Goal: Information Seeking & Learning: Learn about a topic

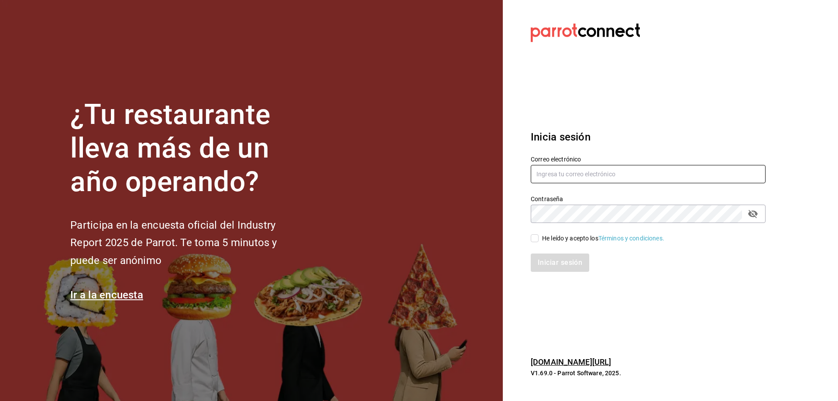
type input "[EMAIL_ADDRESS][DOMAIN_NAME]"
click at [534, 240] on input "He leído y acepto los Términos y condiciones." at bounding box center [535, 238] width 8 height 8
checkbox input "true"
click at [544, 263] on button "Iniciar sesión" at bounding box center [560, 263] width 59 height 18
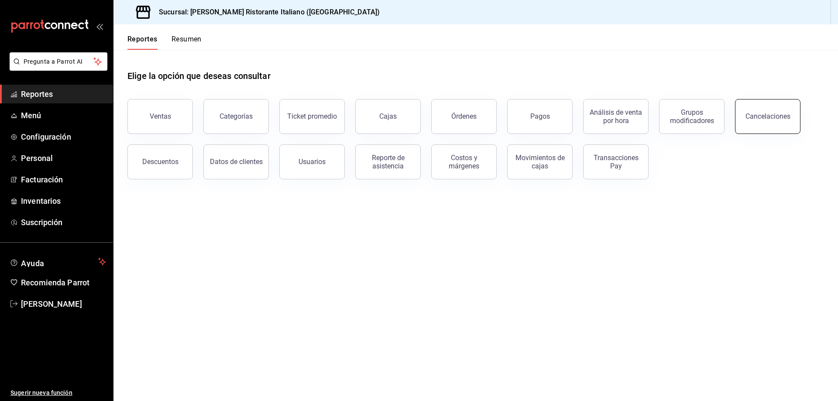
click at [778, 122] on button "Cancelaciones" at bounding box center [767, 116] width 65 height 35
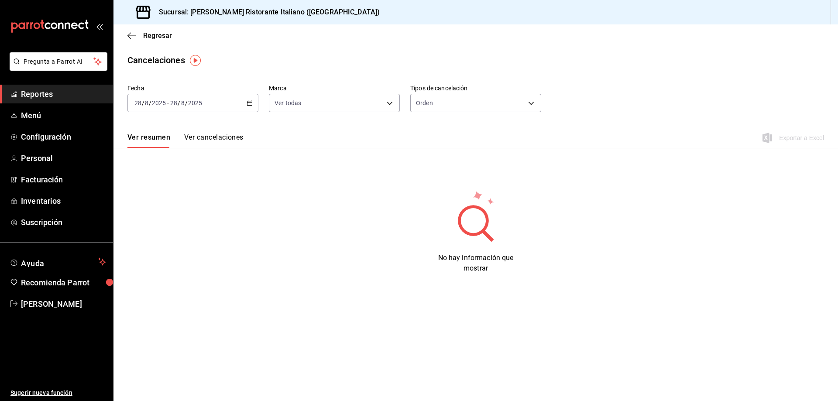
click at [249, 103] on icon "button" at bounding box center [250, 103] width 6 height 6
click at [156, 152] on span "Ayer" at bounding box center [169, 148] width 68 height 9
click at [149, 36] on span "Regresar" at bounding box center [157, 35] width 29 height 8
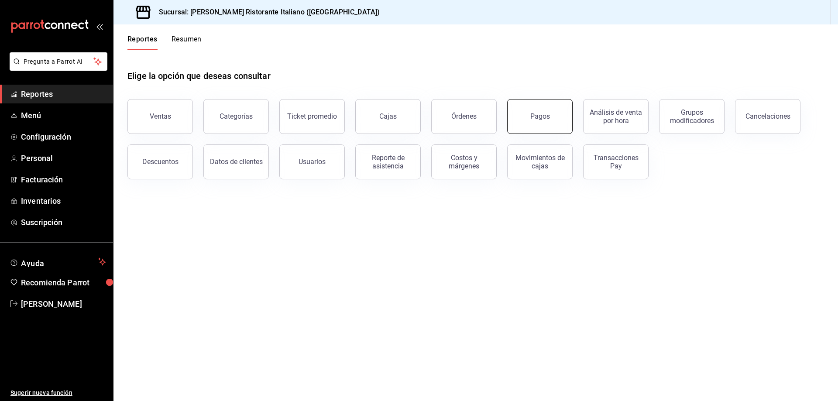
click at [530, 120] on button "Pagos" at bounding box center [539, 116] width 65 height 35
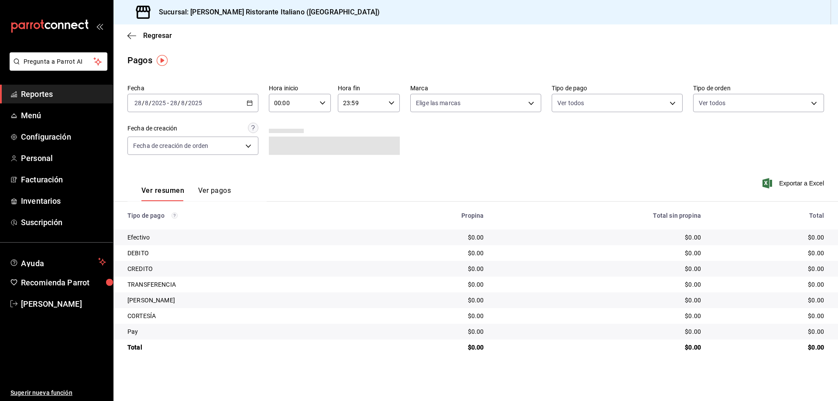
click at [248, 102] on icon "button" at bounding box center [250, 103] width 6 height 6
click at [162, 149] on span "Ayer" at bounding box center [169, 148] width 68 height 9
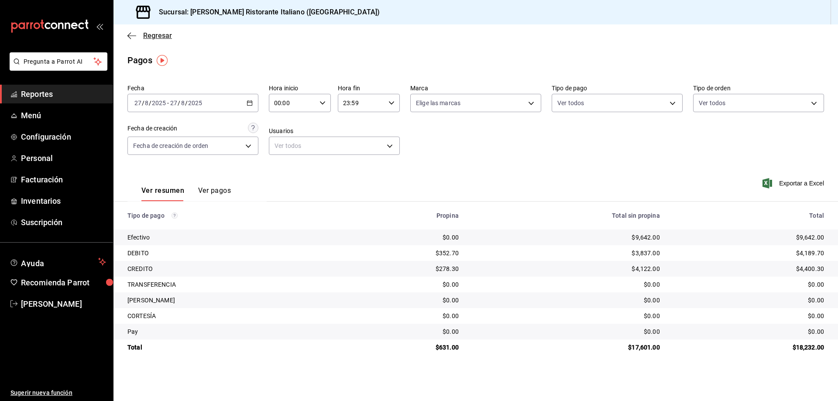
click at [155, 35] on span "Regresar" at bounding box center [157, 35] width 29 height 8
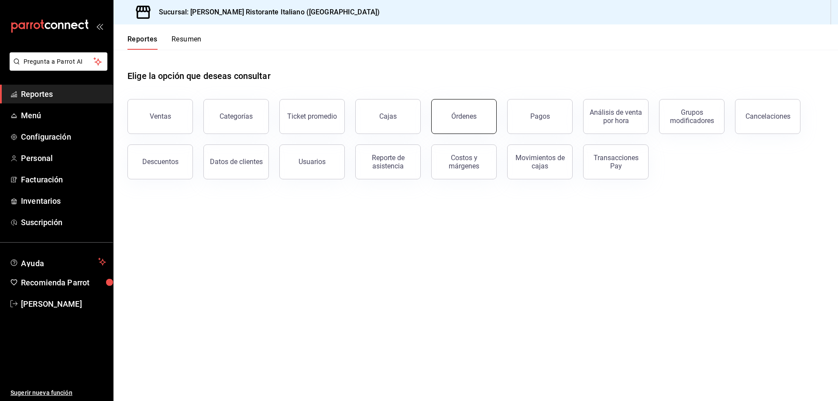
click at [464, 115] on div "Órdenes" at bounding box center [463, 116] width 25 height 8
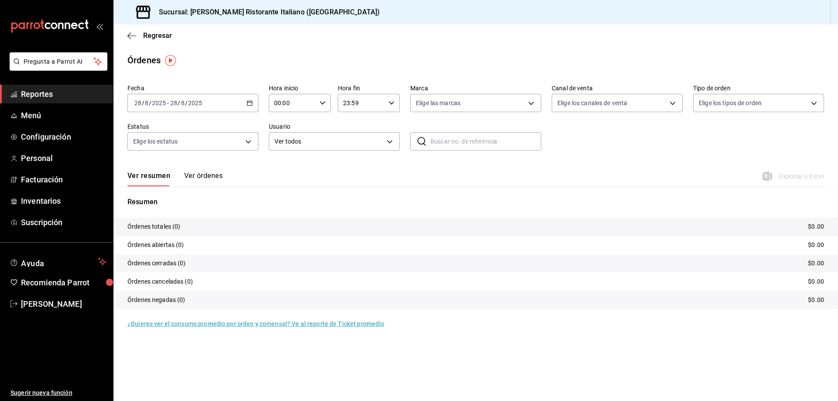
click at [250, 103] on icon "button" at bounding box center [250, 103] width 6 height 6
click at [163, 154] on li "Ayer" at bounding box center [169, 149] width 82 height 20
click at [199, 176] on button "Ver órdenes" at bounding box center [203, 179] width 38 height 15
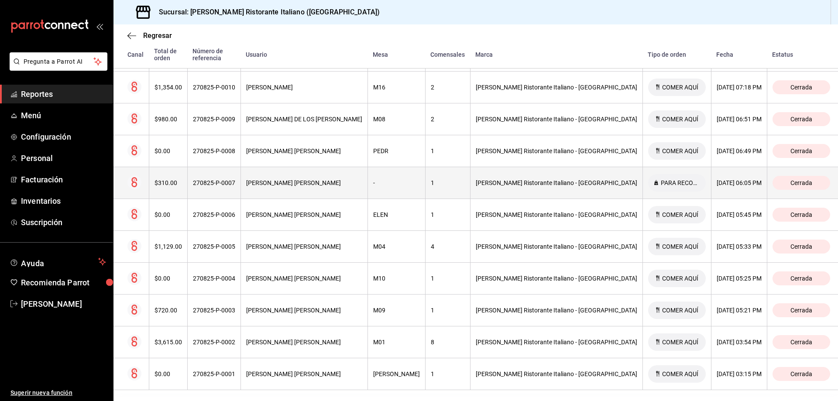
scroll to position [370, 0]
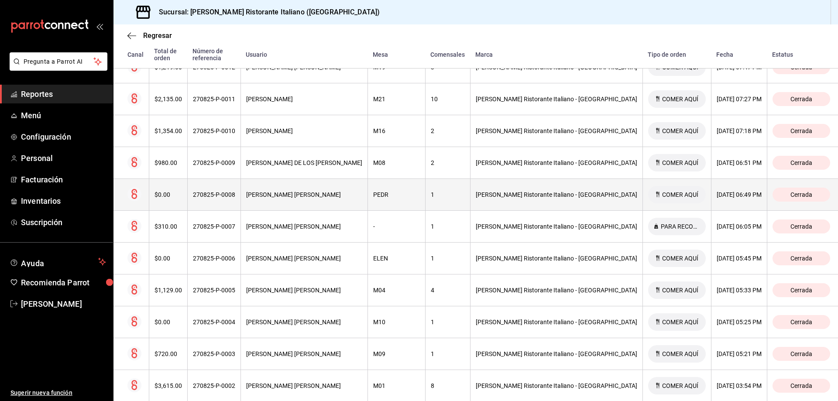
click at [419, 191] on div "PEDR" at bounding box center [396, 194] width 47 height 7
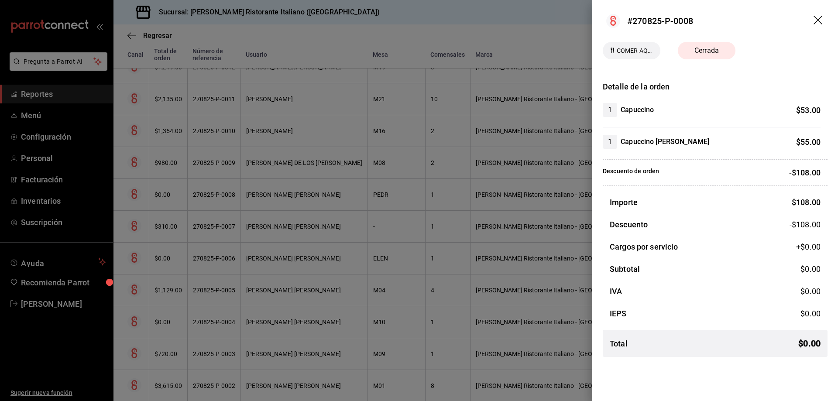
click at [818, 15] on header "#270825-P-0008" at bounding box center [715, 21] width 246 height 42
click at [816, 19] on icon "drag" at bounding box center [818, 20] width 9 height 9
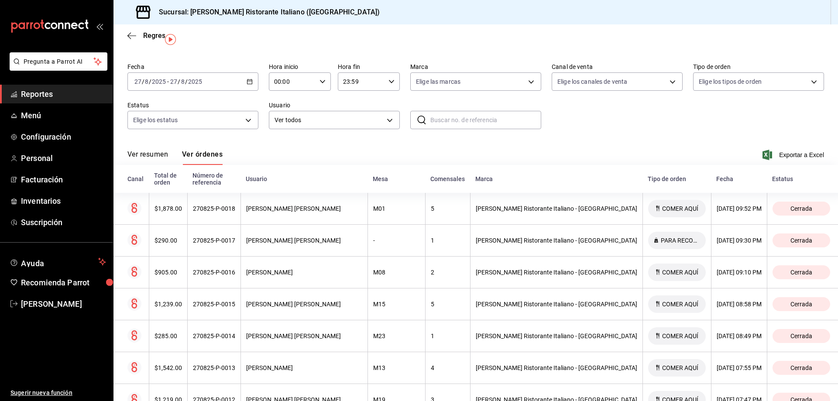
scroll to position [21, 0]
click at [153, 34] on span "Regresar" at bounding box center [157, 35] width 29 height 8
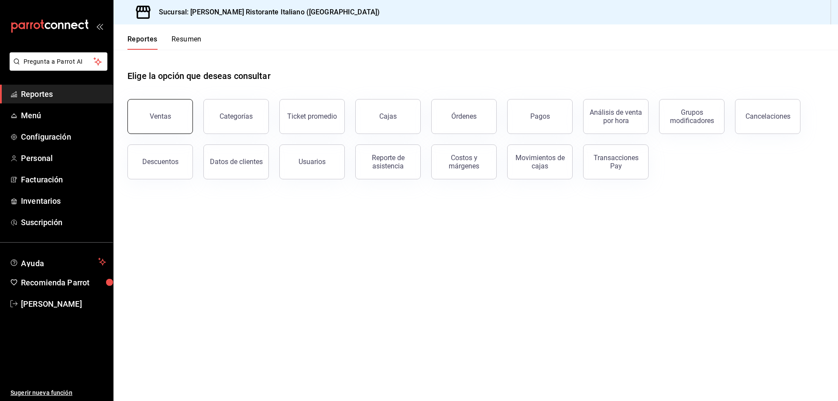
click at [160, 117] on div "Ventas" at bounding box center [160, 116] width 21 height 8
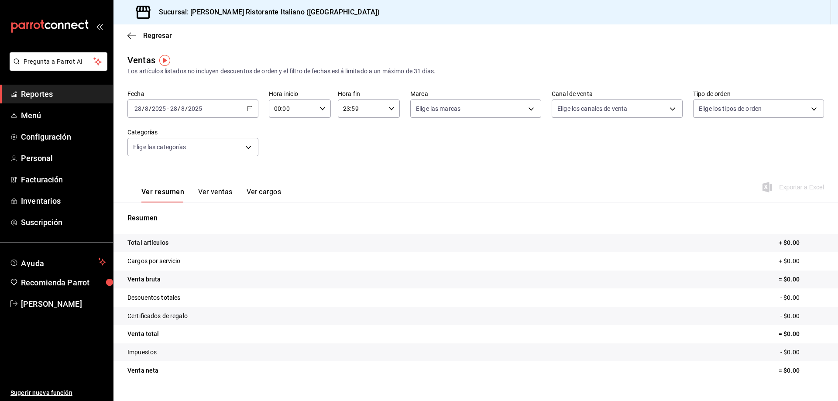
click at [213, 194] on button "Ver ventas" at bounding box center [215, 195] width 34 height 15
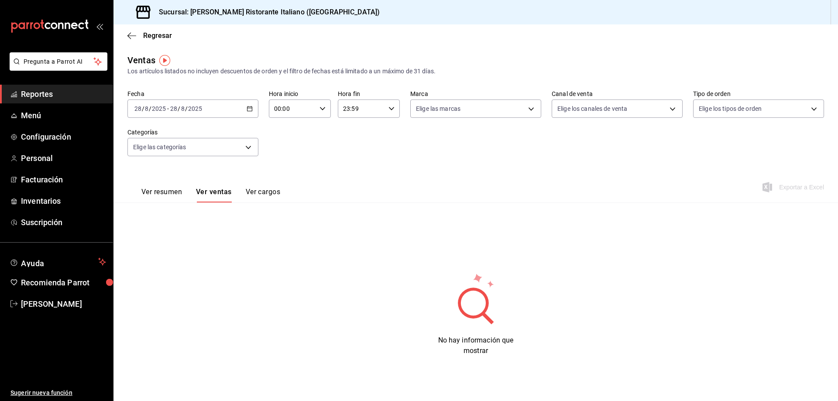
click at [252, 109] on \(Stroke\) "button" at bounding box center [249, 109] width 5 height 5
click at [175, 151] on span "Ayer" at bounding box center [169, 154] width 68 height 9
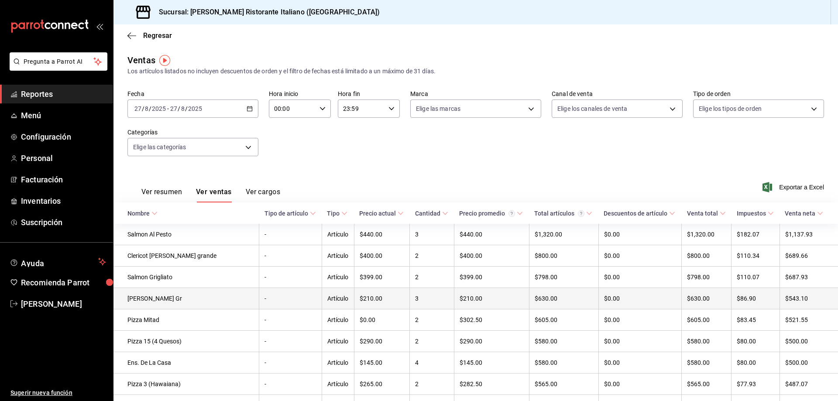
click at [159, 303] on td "Jarra Fresada Gr" at bounding box center [186, 298] width 146 height 21
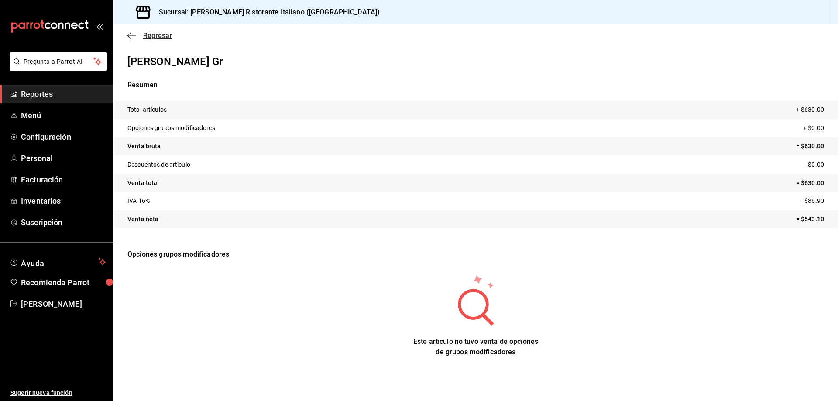
click at [147, 33] on span "Regresar" at bounding box center [157, 35] width 29 height 8
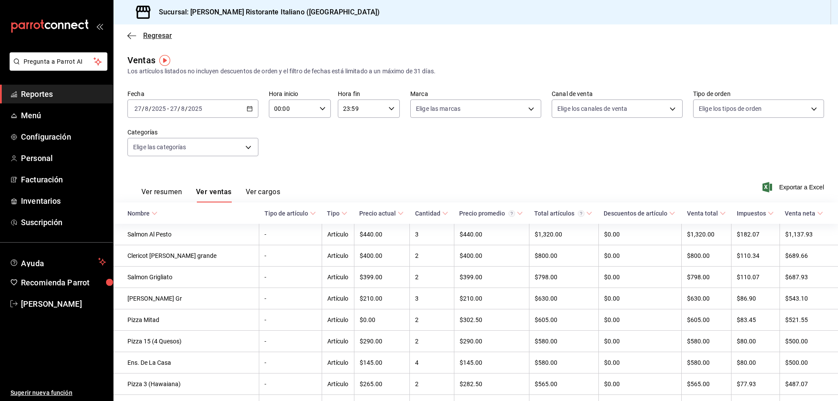
click at [149, 34] on span "Regresar" at bounding box center [157, 35] width 29 height 8
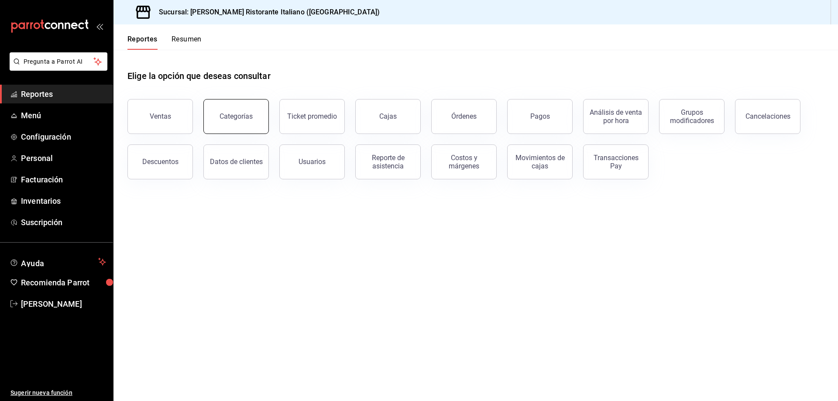
click at [240, 111] on button "Categorías" at bounding box center [235, 116] width 65 height 35
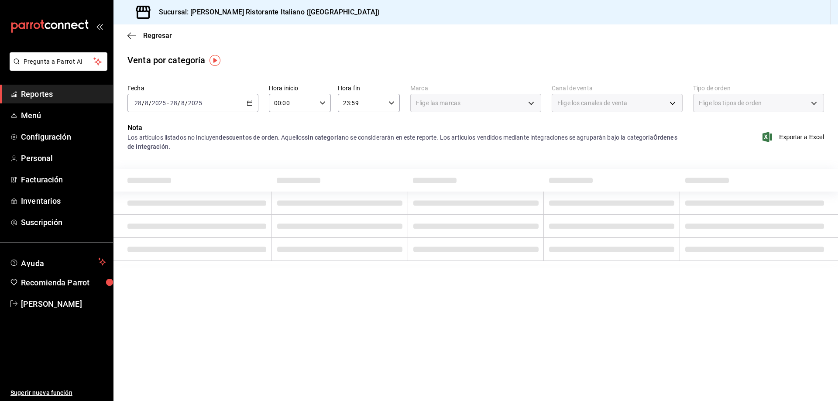
click at [247, 102] on \(Stroke\) "button" at bounding box center [249, 103] width 5 height 5
click at [178, 149] on span "Ayer" at bounding box center [169, 148] width 68 height 9
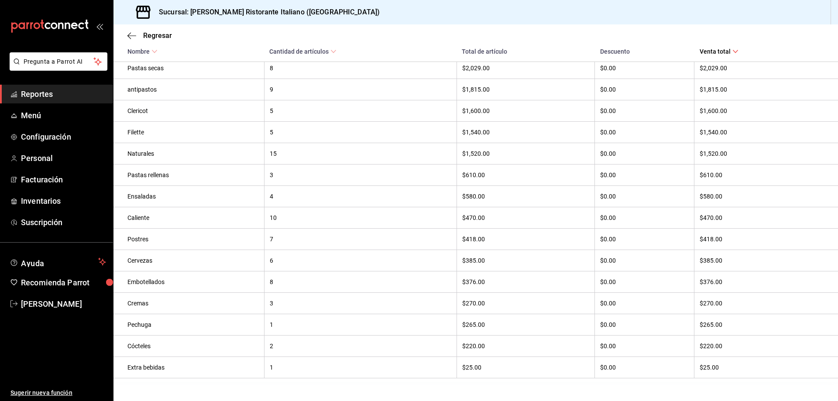
scroll to position [208, 0]
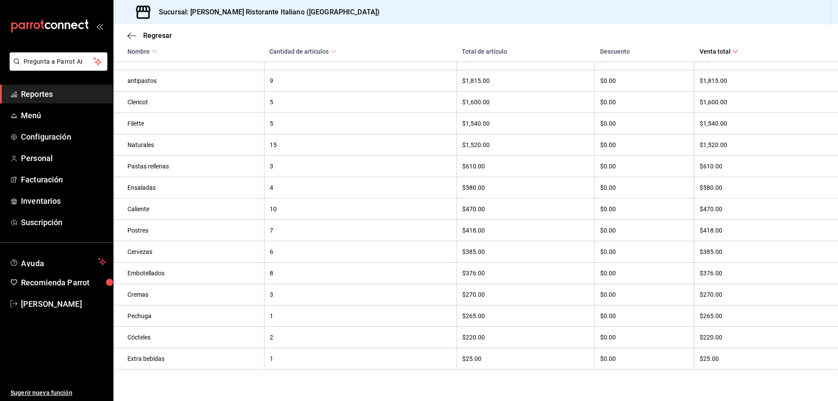
click at [139, 351] on th "Extra bebidas" at bounding box center [188, 358] width 151 height 21
click at [144, 336] on div "Cócteles" at bounding box center [192, 337] width 131 height 7
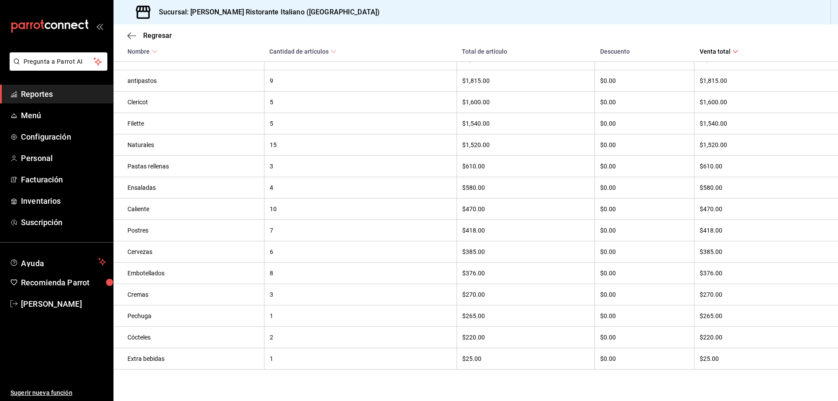
click at [476, 302] on th "$270.00" at bounding box center [526, 294] width 138 height 21
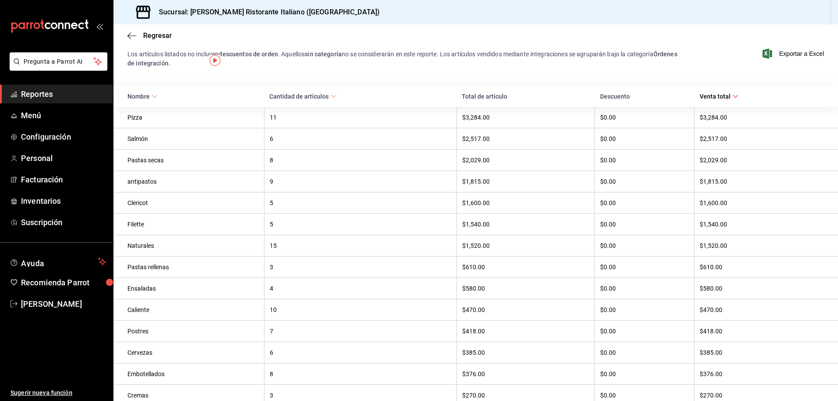
scroll to position [0, 0]
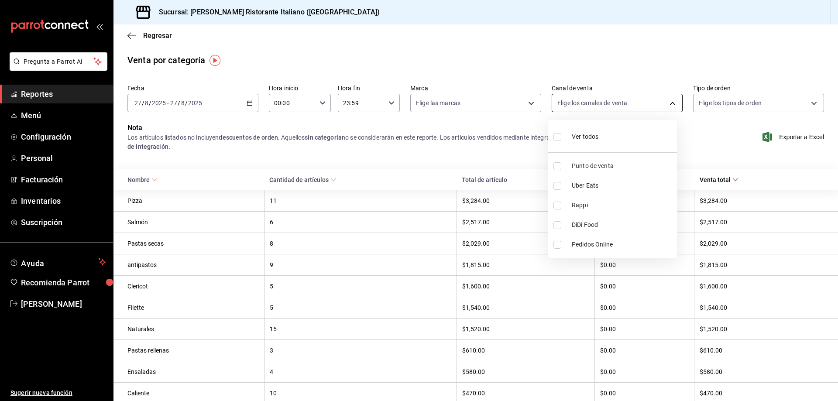
click at [668, 102] on body "Pregunta a Parrot AI Reportes Menú Configuración Personal Facturación Inventari…" at bounding box center [419, 200] width 838 height 401
click at [668, 102] on div at bounding box center [419, 200] width 838 height 401
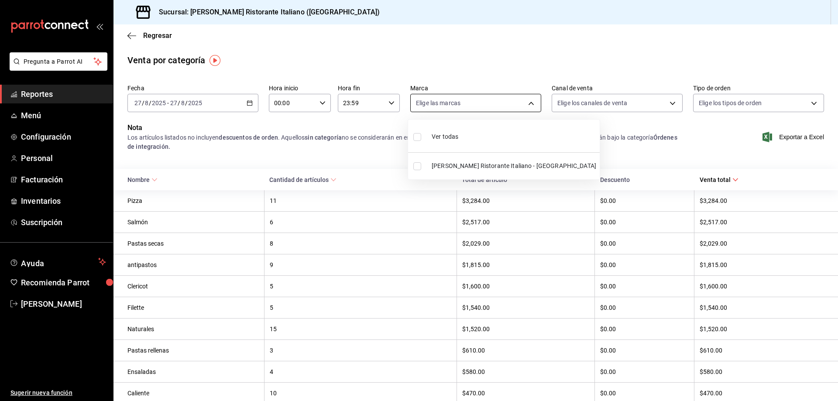
click at [526, 105] on body "Pregunta a Parrot AI Reportes Menú Configuración Personal Facturación Inventari…" at bounding box center [419, 200] width 838 height 401
click at [526, 105] on div at bounding box center [419, 200] width 838 height 401
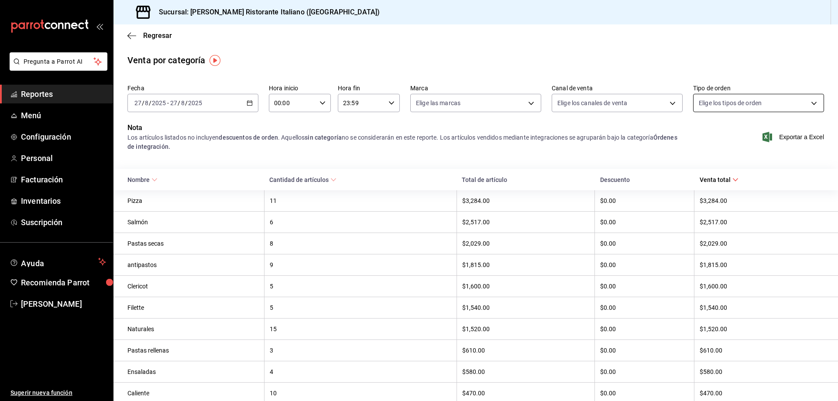
click at [804, 103] on body "Pregunta a Parrot AI Reportes Menú Configuración Personal Facturación Inventari…" at bounding box center [419, 200] width 838 height 401
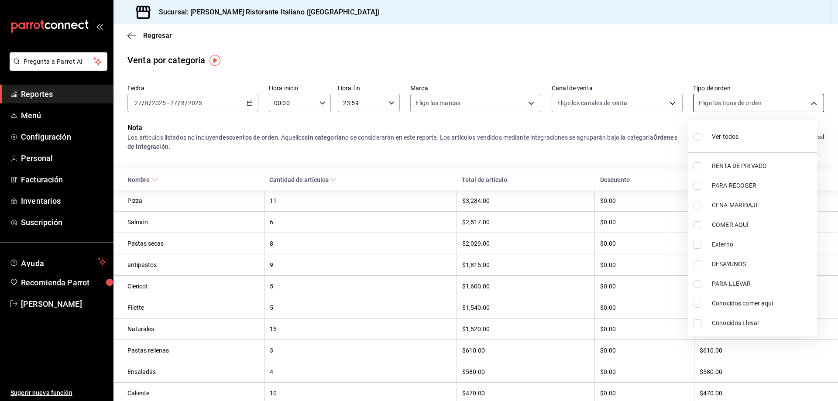
click at [804, 103] on div at bounding box center [419, 200] width 838 height 401
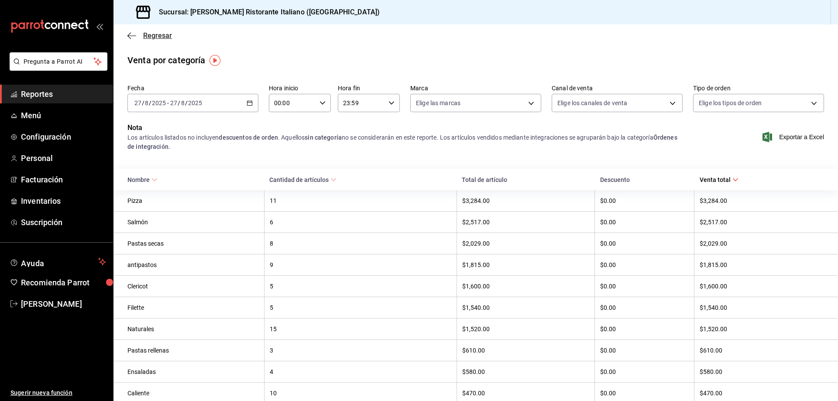
click at [149, 34] on span "Regresar" at bounding box center [157, 35] width 29 height 8
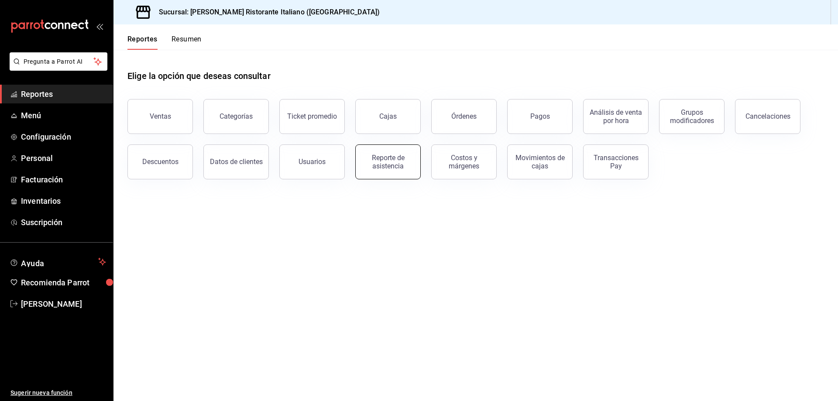
click at [395, 160] on div "Reporte de asistencia" at bounding box center [388, 162] width 54 height 17
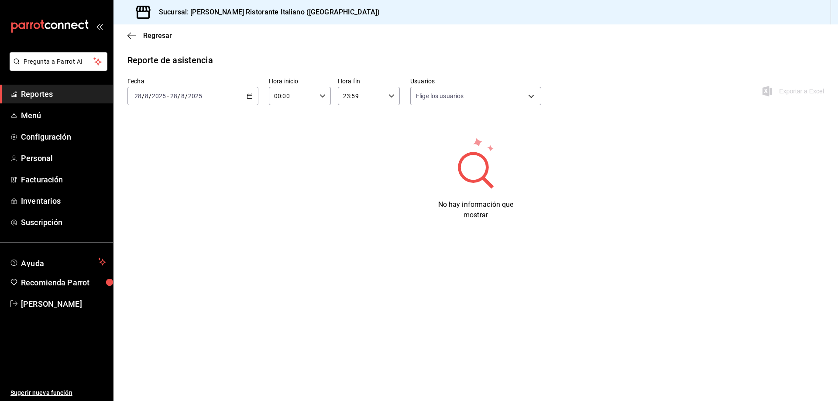
type input "fbaa1dcd-9b1b-42d3-8417-c392ee4ac69c,c847f7ff-4ec8-4711-b402-dbc889304ff0,82cd9…"
click at [249, 95] on icon "button" at bounding box center [250, 96] width 6 height 6
click at [185, 150] on li "Ayer" at bounding box center [169, 142] width 82 height 20
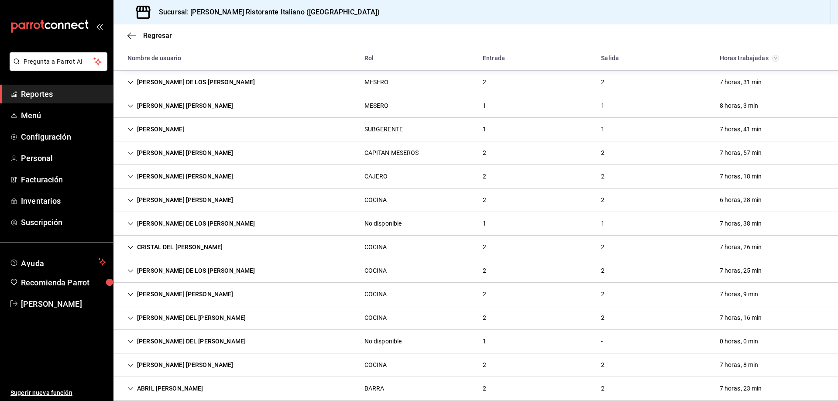
scroll to position [129, 0]
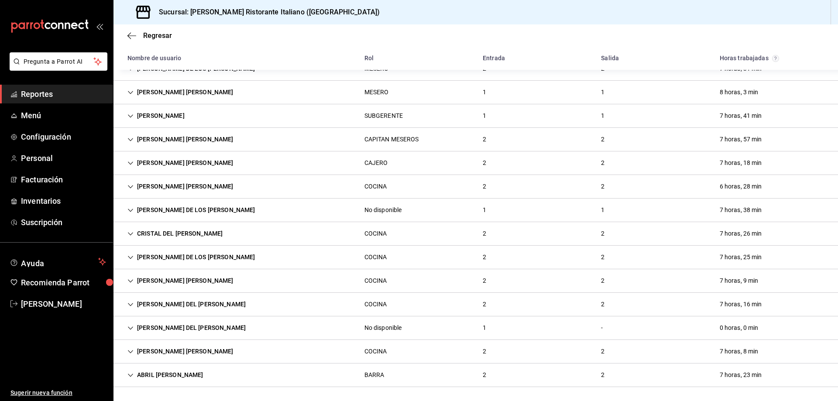
click at [371, 374] on div "BARRA" at bounding box center [374, 375] width 20 height 9
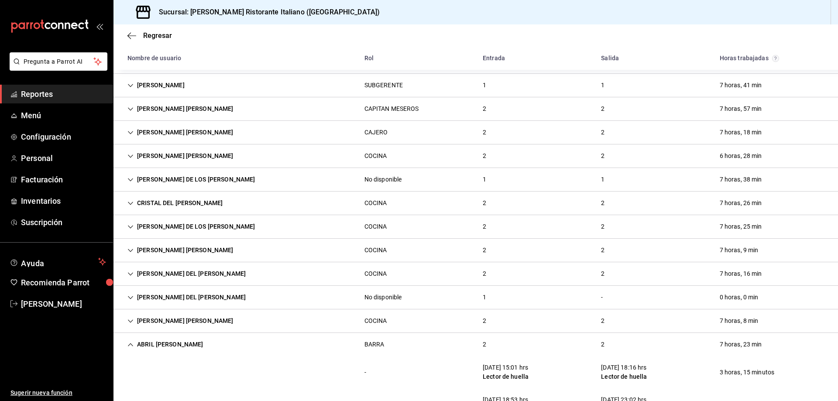
scroll to position [193, 0]
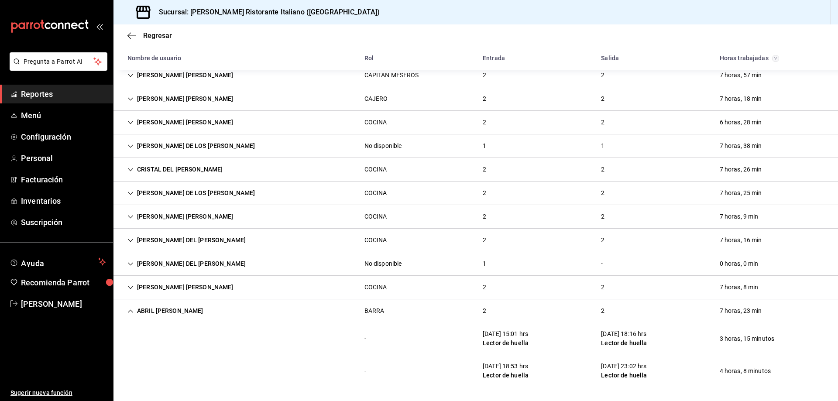
click at [131, 311] on icon "Cell" at bounding box center [130, 311] width 6 height 6
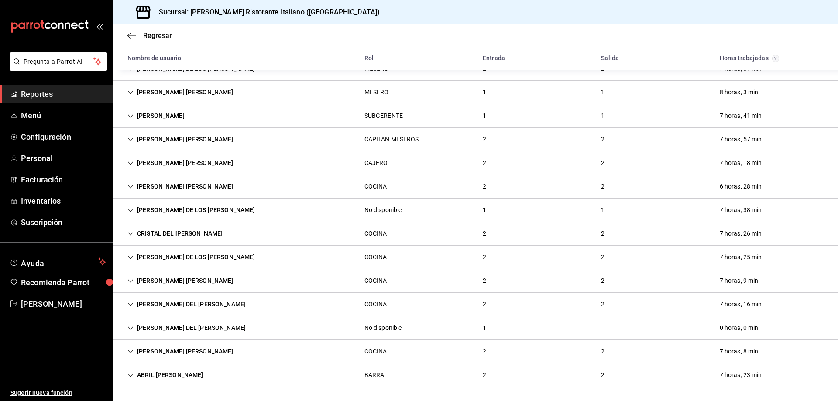
scroll to position [129, 0]
click at [130, 209] on icon "Cell" at bounding box center [130, 210] width 6 height 6
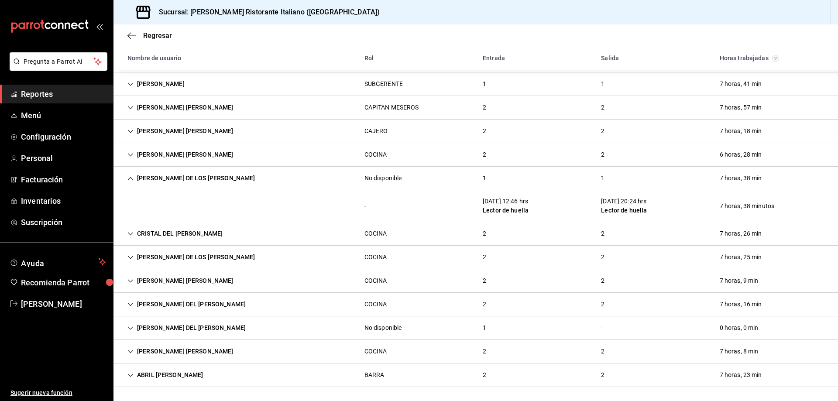
scroll to position [161, 0]
click at [130, 179] on icon "Cell" at bounding box center [130, 178] width 6 height 6
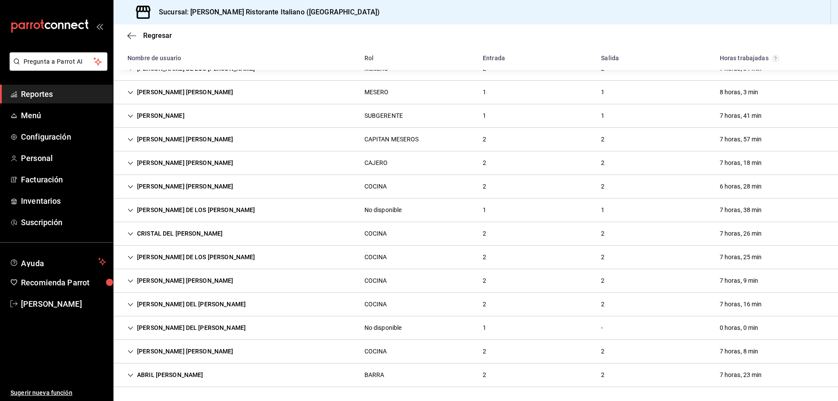
scroll to position [129, 0]
click at [131, 160] on icon "Cell" at bounding box center [130, 163] width 6 height 6
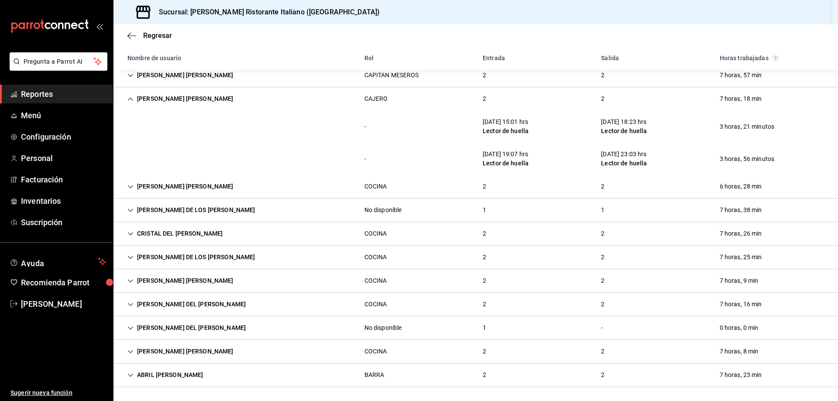
scroll to position [193, 0]
click at [130, 97] on icon "Cell" at bounding box center [130, 99] width 6 height 6
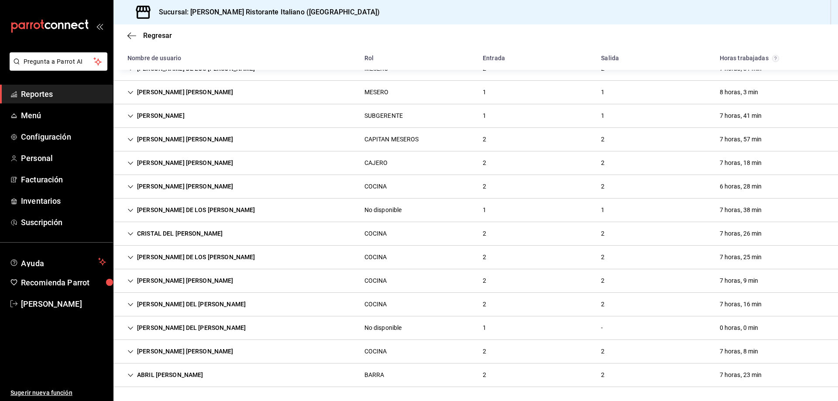
scroll to position [129, 0]
click at [131, 138] on icon "Cell" at bounding box center [130, 140] width 6 height 6
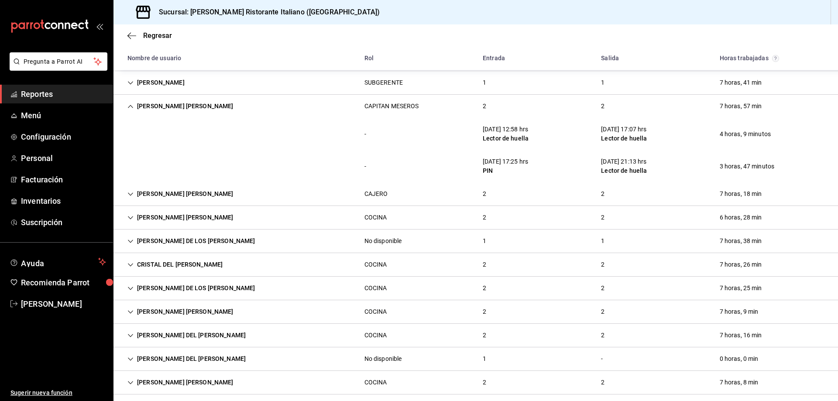
scroll to position [149, 0]
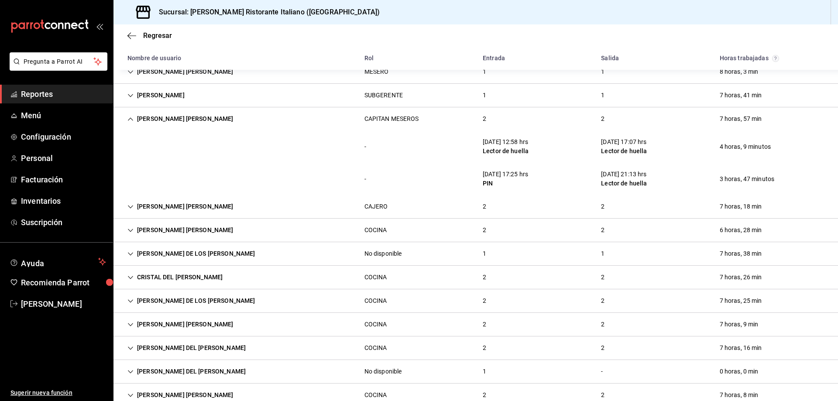
click at [128, 119] on icon "Cell" at bounding box center [130, 119] width 6 height 6
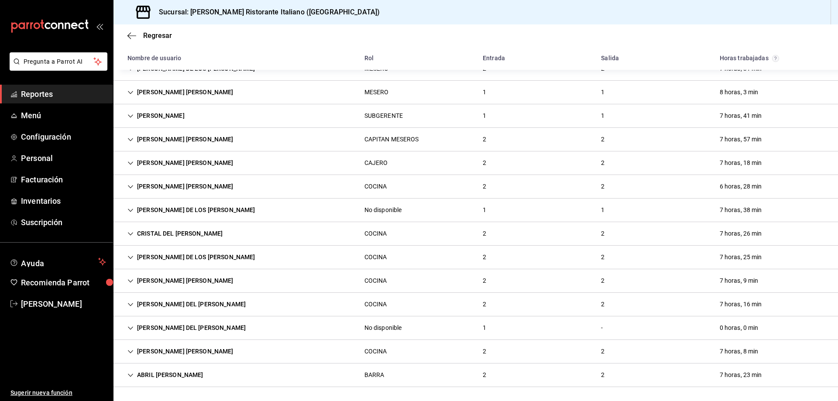
scroll to position [129, 0]
click at [131, 115] on icon "Cell" at bounding box center [130, 116] width 6 height 6
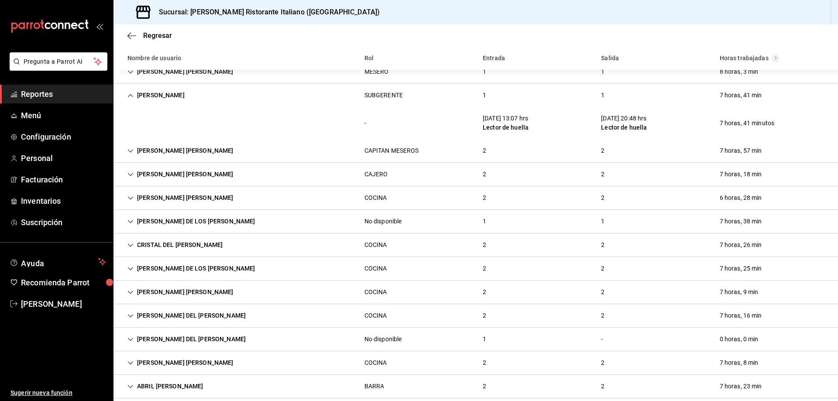
scroll to position [149, 0]
click at [130, 94] on icon "Cell" at bounding box center [130, 96] width 6 height 6
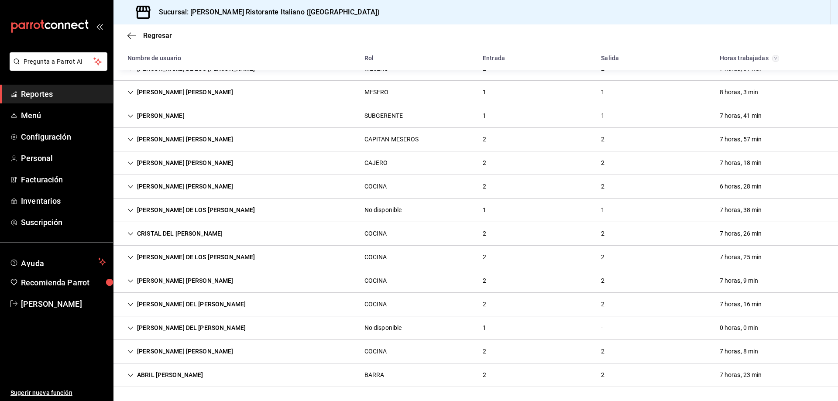
scroll to position [129, 0]
click at [129, 90] on icon "Cell" at bounding box center [130, 92] width 6 height 6
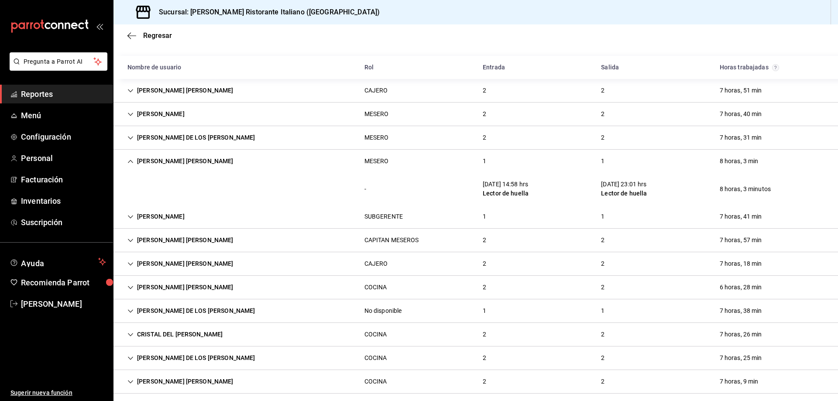
scroll to position [18, 0]
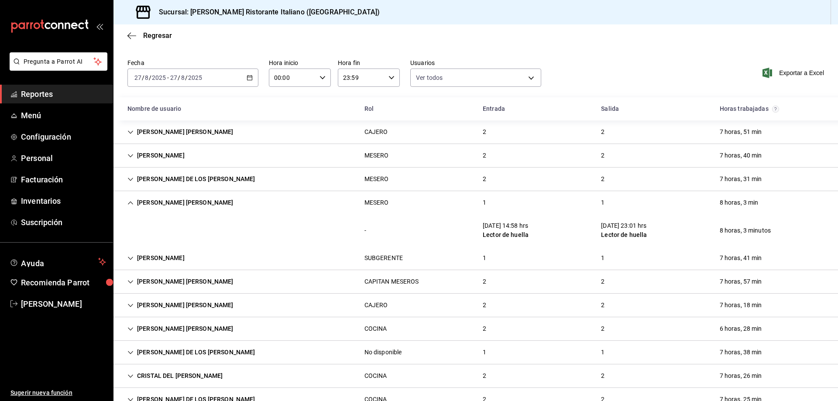
click at [128, 202] on icon "Cell" at bounding box center [130, 203] width 6 height 6
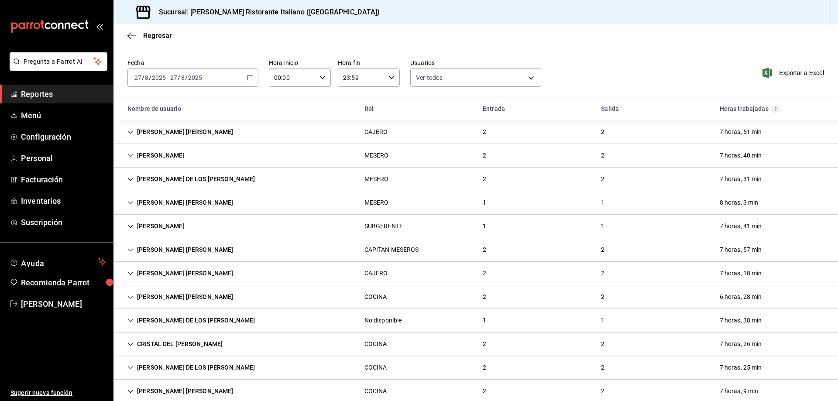
click at [128, 176] on icon "Cell" at bounding box center [130, 179] width 6 height 6
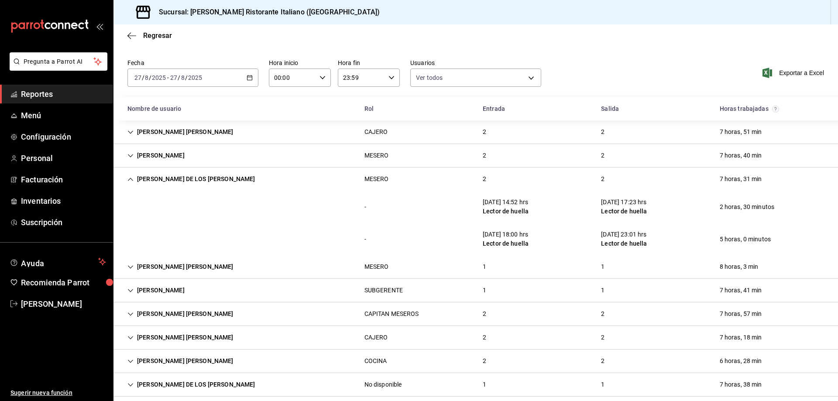
click at [128, 176] on icon "Cell" at bounding box center [130, 179] width 6 height 6
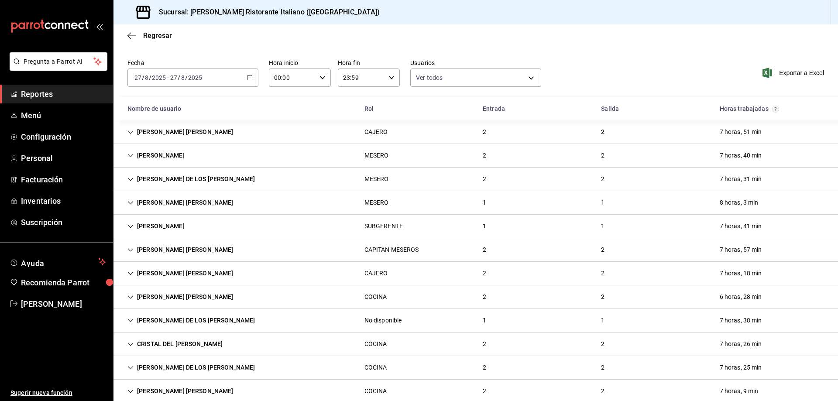
click at [129, 156] on icon "Cell" at bounding box center [130, 156] width 6 height 6
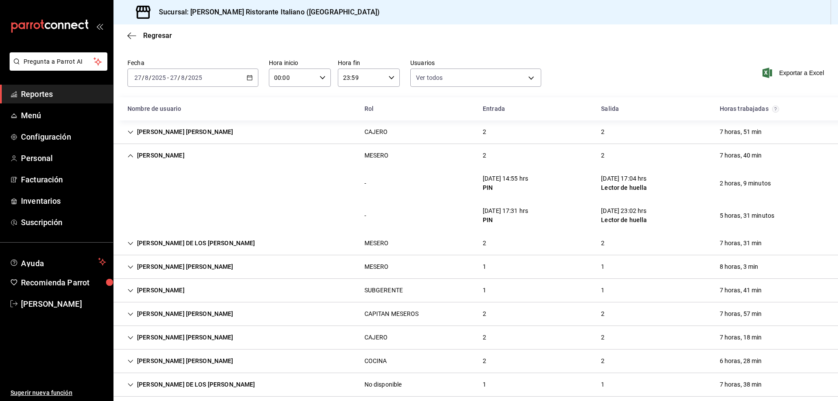
click at [129, 156] on icon "Cell" at bounding box center [130, 155] width 5 height 3
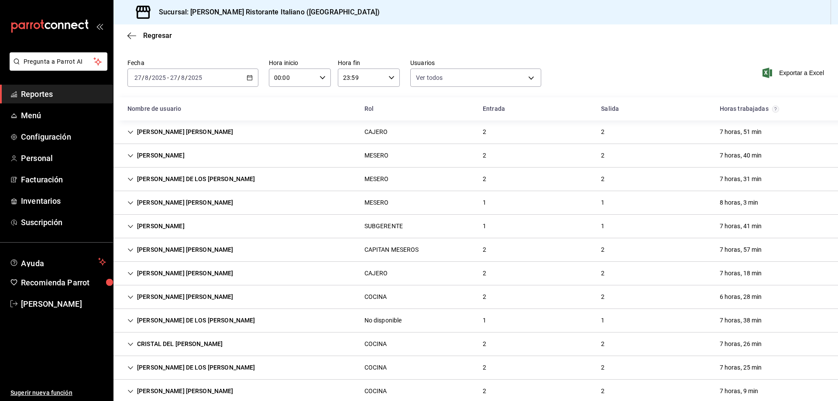
click at [126, 130] on div "ANDREA LOPEZ GOMEZ" at bounding box center [180, 132] width 120 height 16
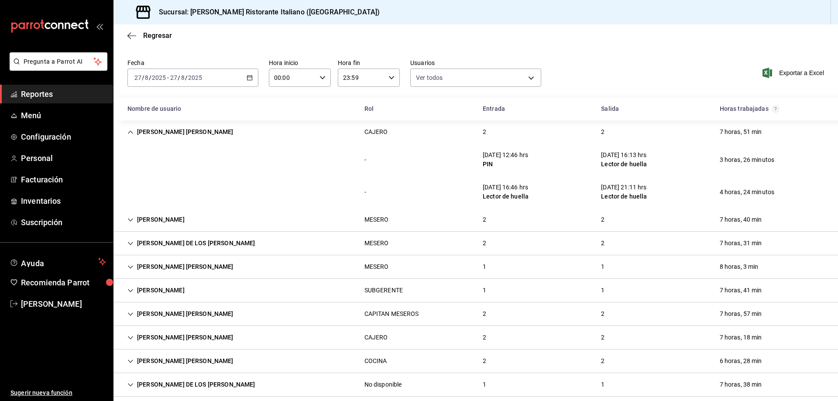
click at [131, 130] on icon "Cell" at bounding box center [130, 132] width 6 height 6
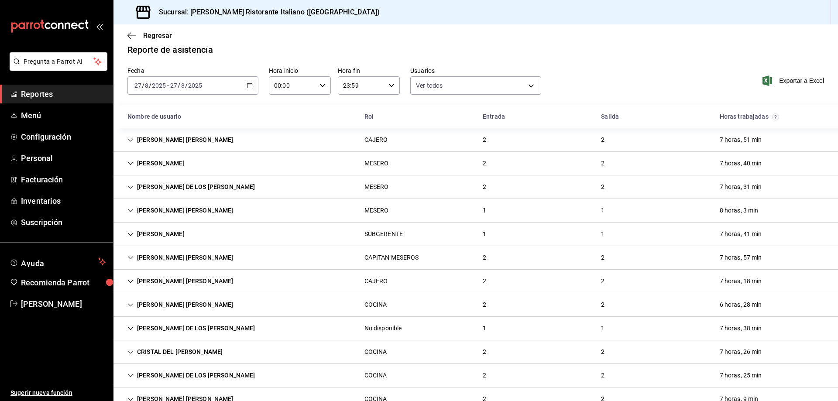
scroll to position [0, 0]
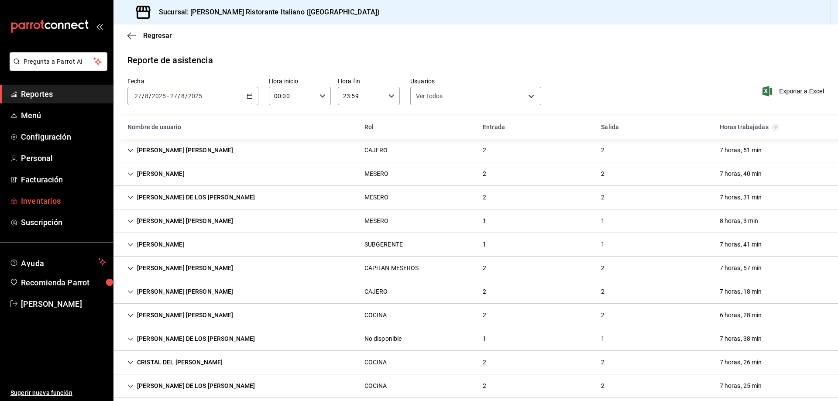
click at [44, 201] on span "Inventarios" at bounding box center [63, 201] width 85 height 12
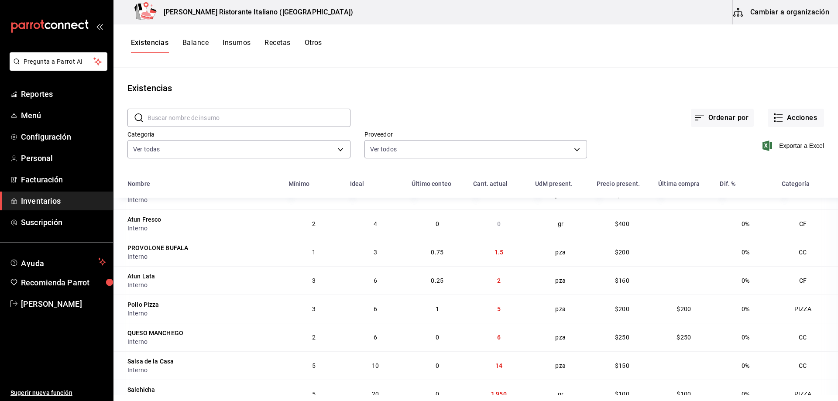
scroll to position [524, 0]
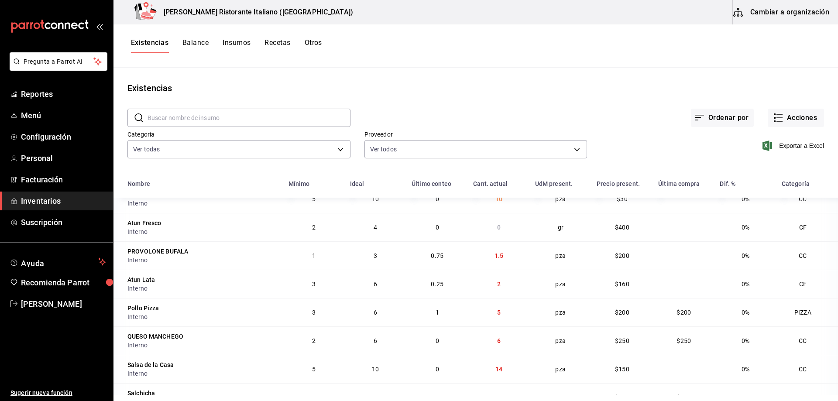
click at [280, 110] on input "text" at bounding box center [249, 117] width 203 height 17
type input "jamon"
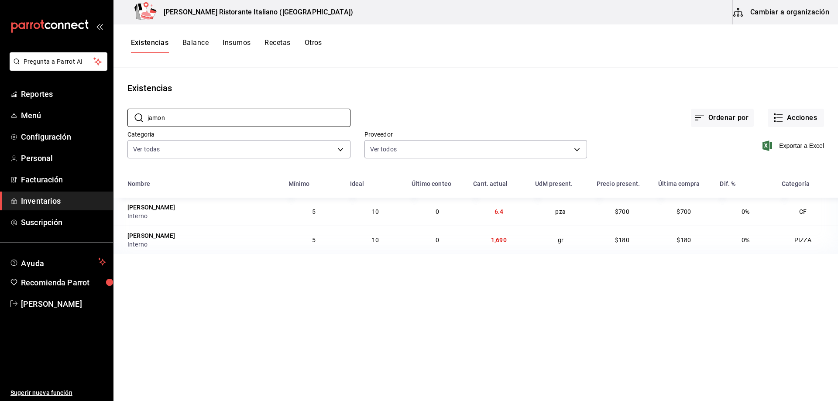
scroll to position [0, 0]
